Goal: Task Accomplishment & Management: Manage account settings

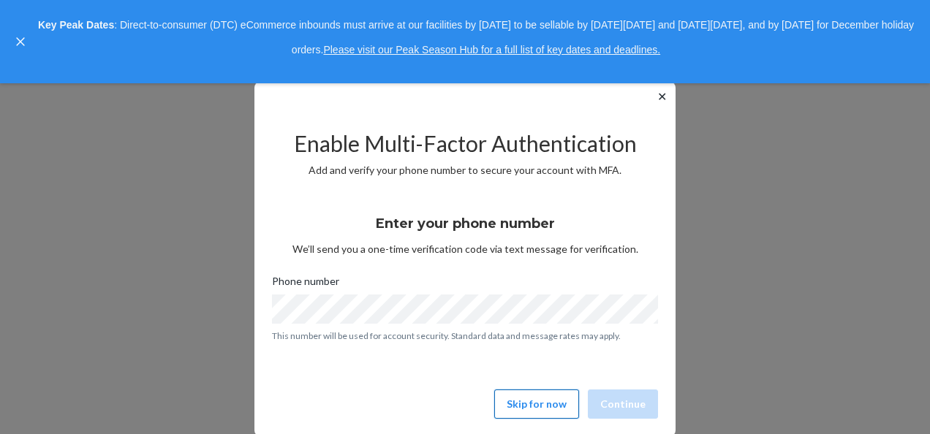
click at [548, 401] on button "Skip for now" at bounding box center [536, 404] width 85 height 29
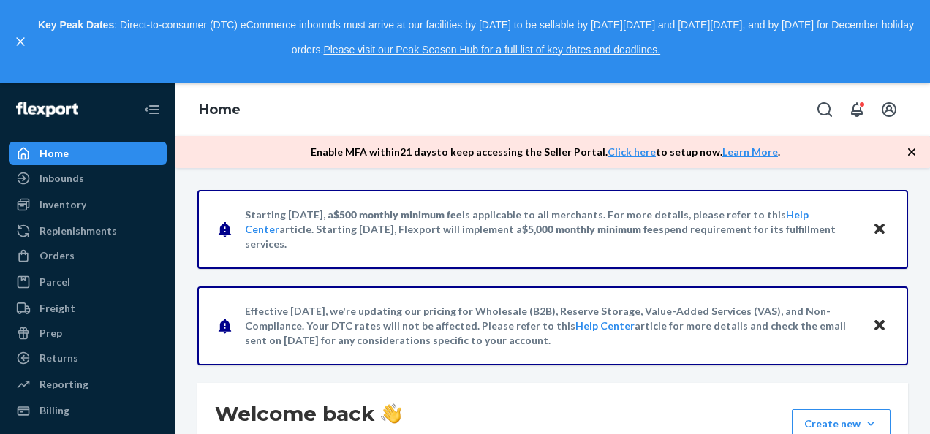
click at [64, 150] on div "Home" at bounding box center [53, 153] width 29 height 15
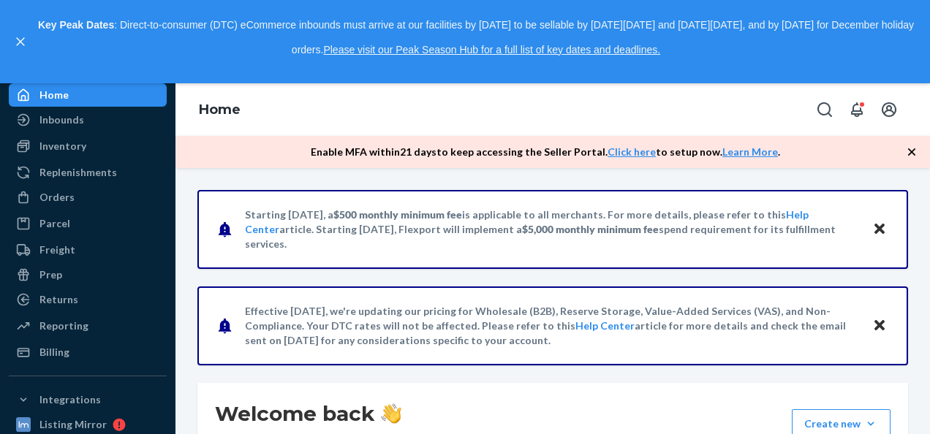
scroll to position [59, 0]
click at [50, 355] on div "Billing" at bounding box center [54, 351] width 30 height 15
